Goal: Task Accomplishment & Management: Manage account settings

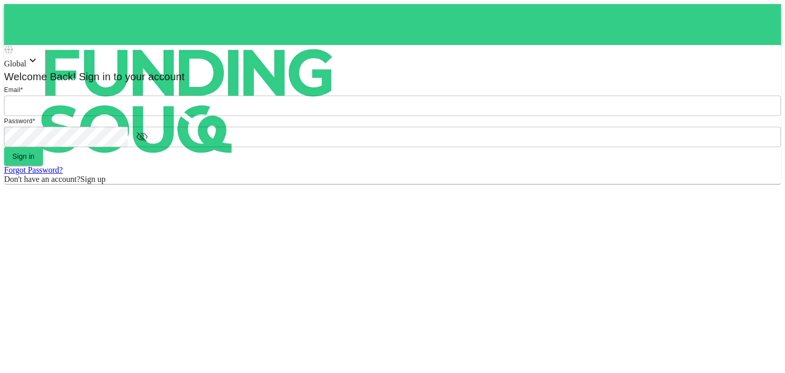
type input "[PERSON_NAME][EMAIL_ADDRESS][DOMAIN_NAME]"
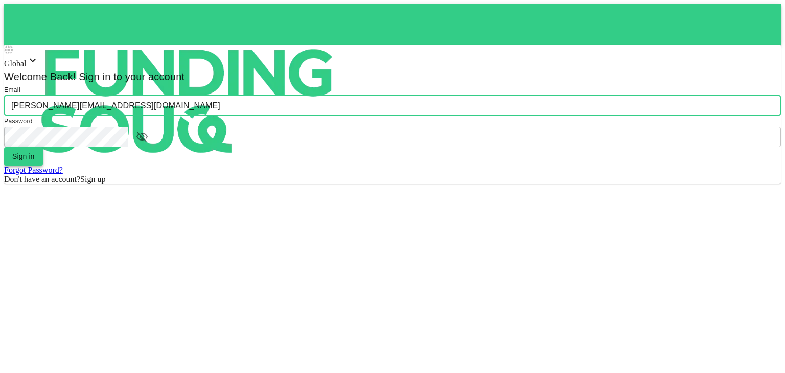
click at [43, 166] on button "Sign in" at bounding box center [23, 156] width 39 height 18
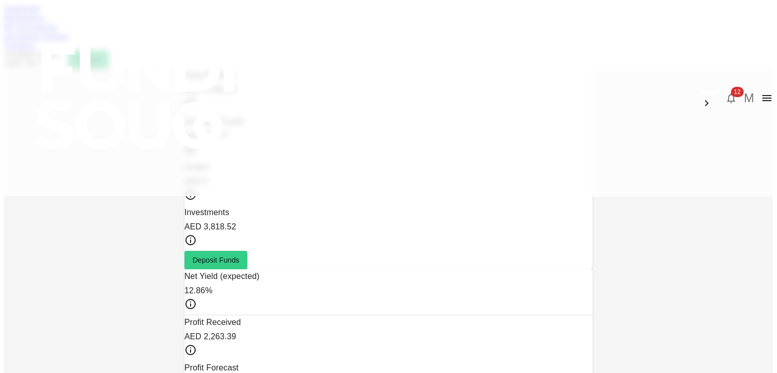
click at [57, 31] on link "My Investments" at bounding box center [30, 26] width 53 height 9
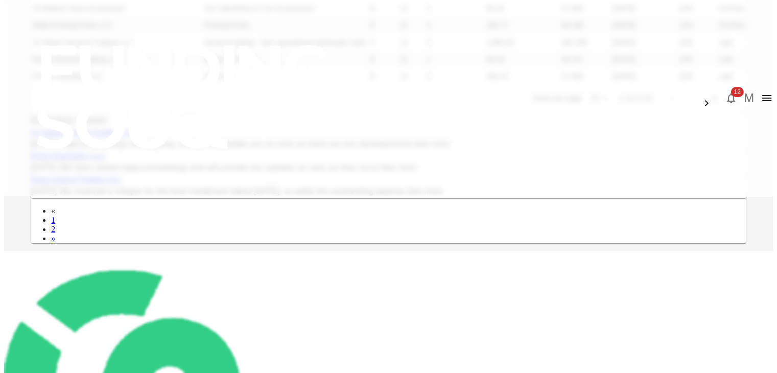
scroll to position [225, 0]
click at [725, 92] on icon "button" at bounding box center [731, 98] width 12 height 12
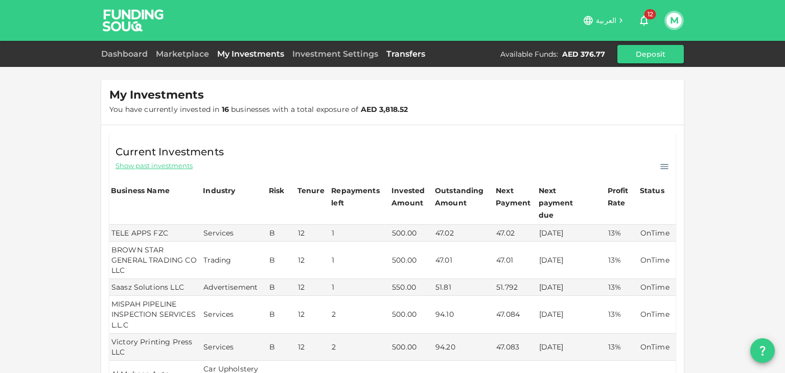
click at [406, 54] on link "Transfers" at bounding box center [405, 54] width 47 height 10
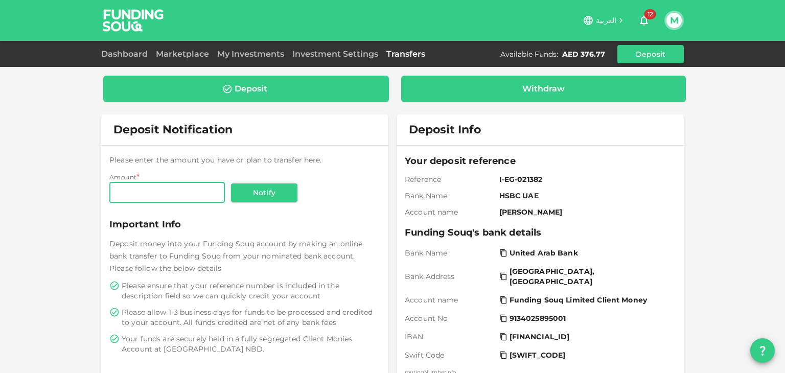
click at [483, 90] on div "Withdraw" at bounding box center [543, 89] width 269 height 10
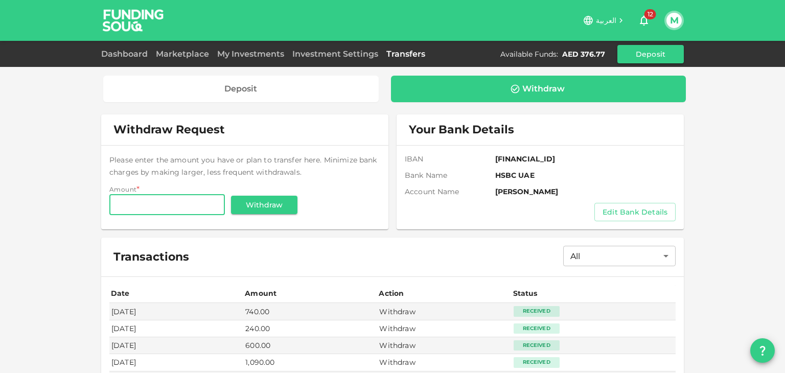
click at [153, 206] on input "Amount" at bounding box center [167, 205] width 116 height 20
type input "370"
click at [9, 217] on div "Deposit Withdraw Withdraw Request Please enter the amount you have or plan to t…" at bounding box center [392, 232] width 785 height 464
click at [272, 208] on button "Withdraw" at bounding box center [264, 205] width 66 height 18
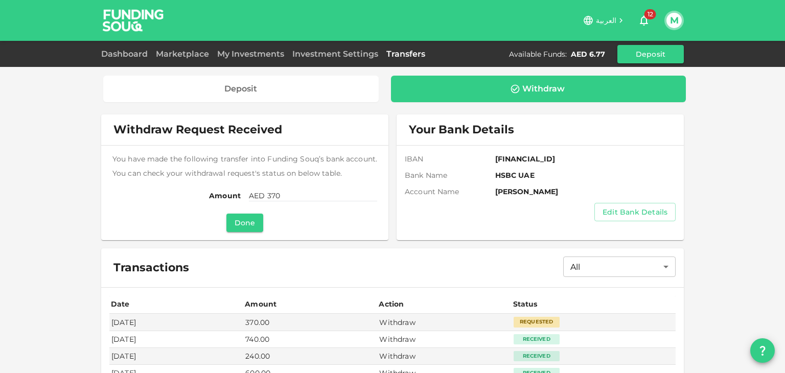
click at [642, 21] on icon "button" at bounding box center [644, 21] width 8 height 10
